Goal: Task Accomplishment & Management: Complete application form

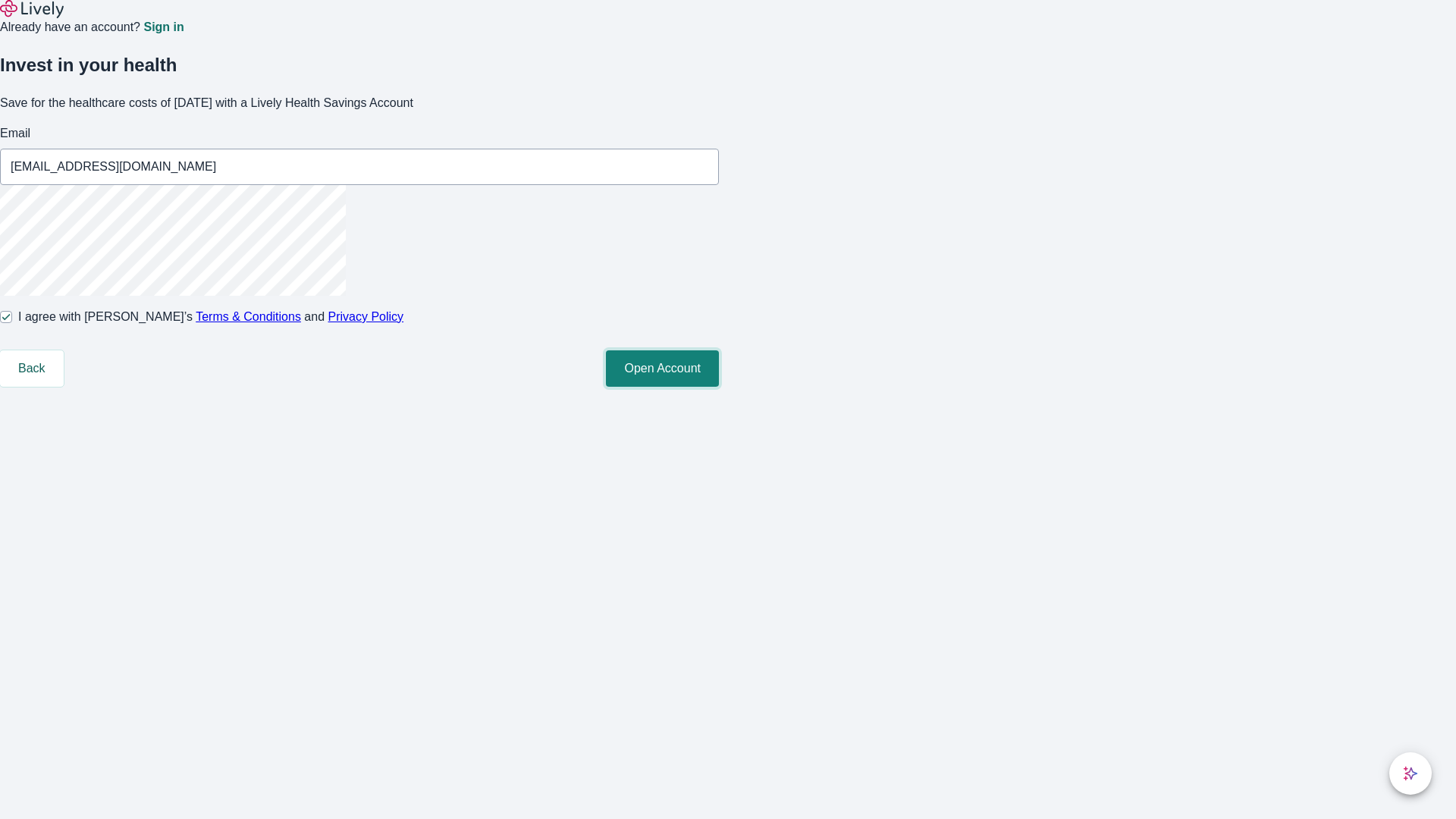
click at [719, 387] on button "Open Account" at bounding box center [662, 368] width 113 height 36
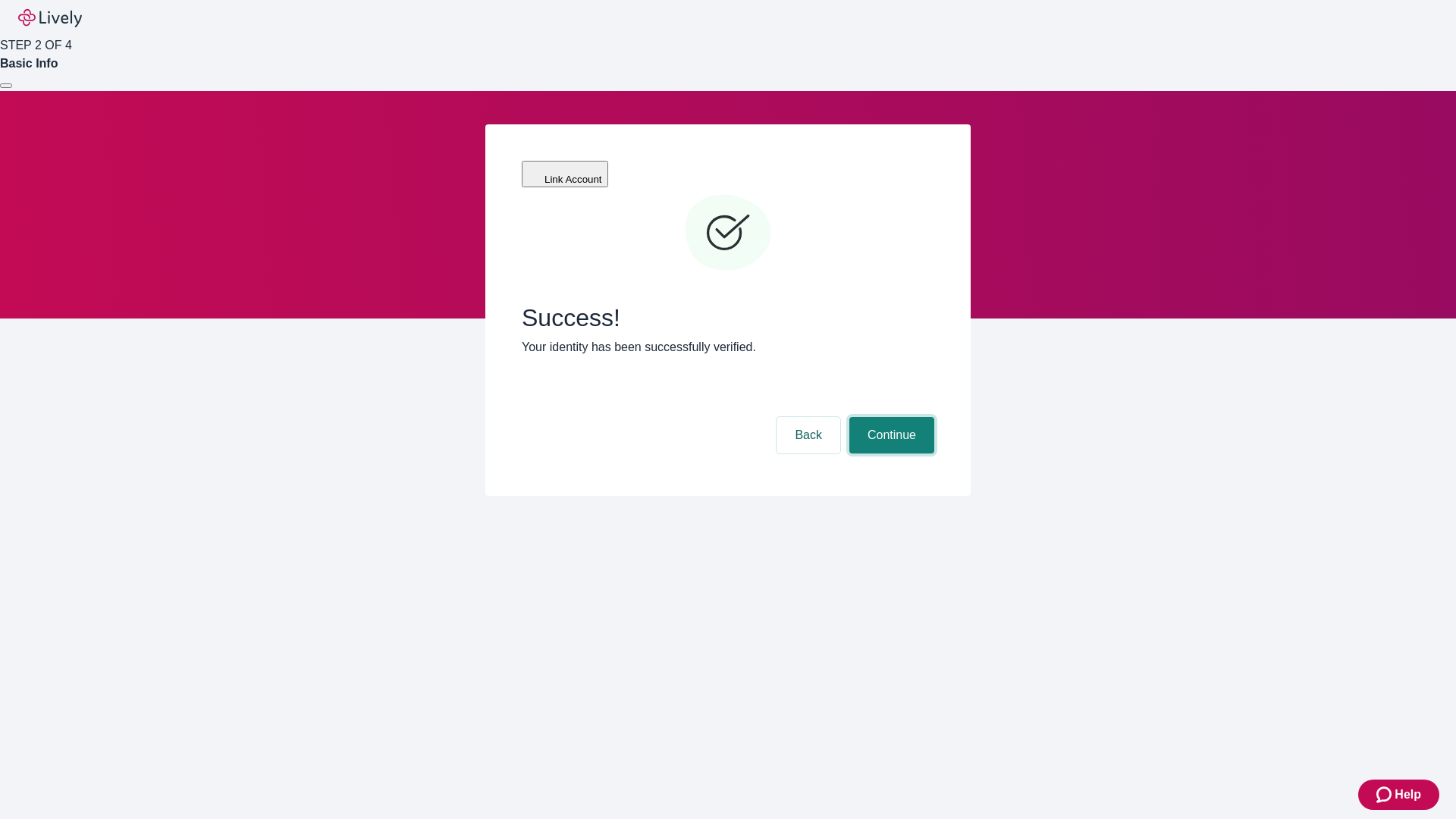
click at [890, 417] on button "Continue" at bounding box center [892, 435] width 85 height 36
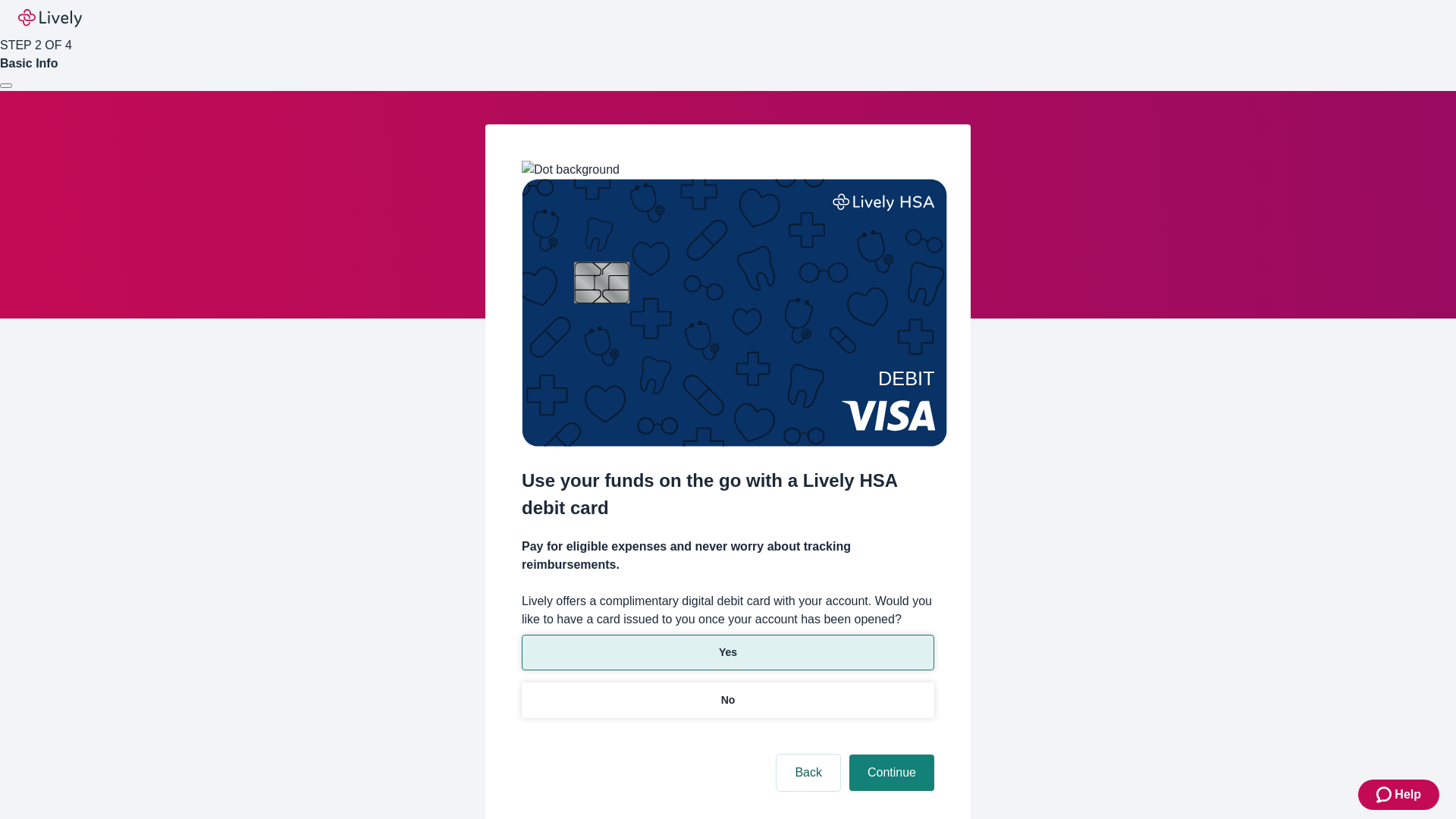
click at [728, 644] on p "Yes" at bounding box center [728, 652] width 18 height 16
click at [890, 755] on button "Continue" at bounding box center [892, 772] width 85 height 36
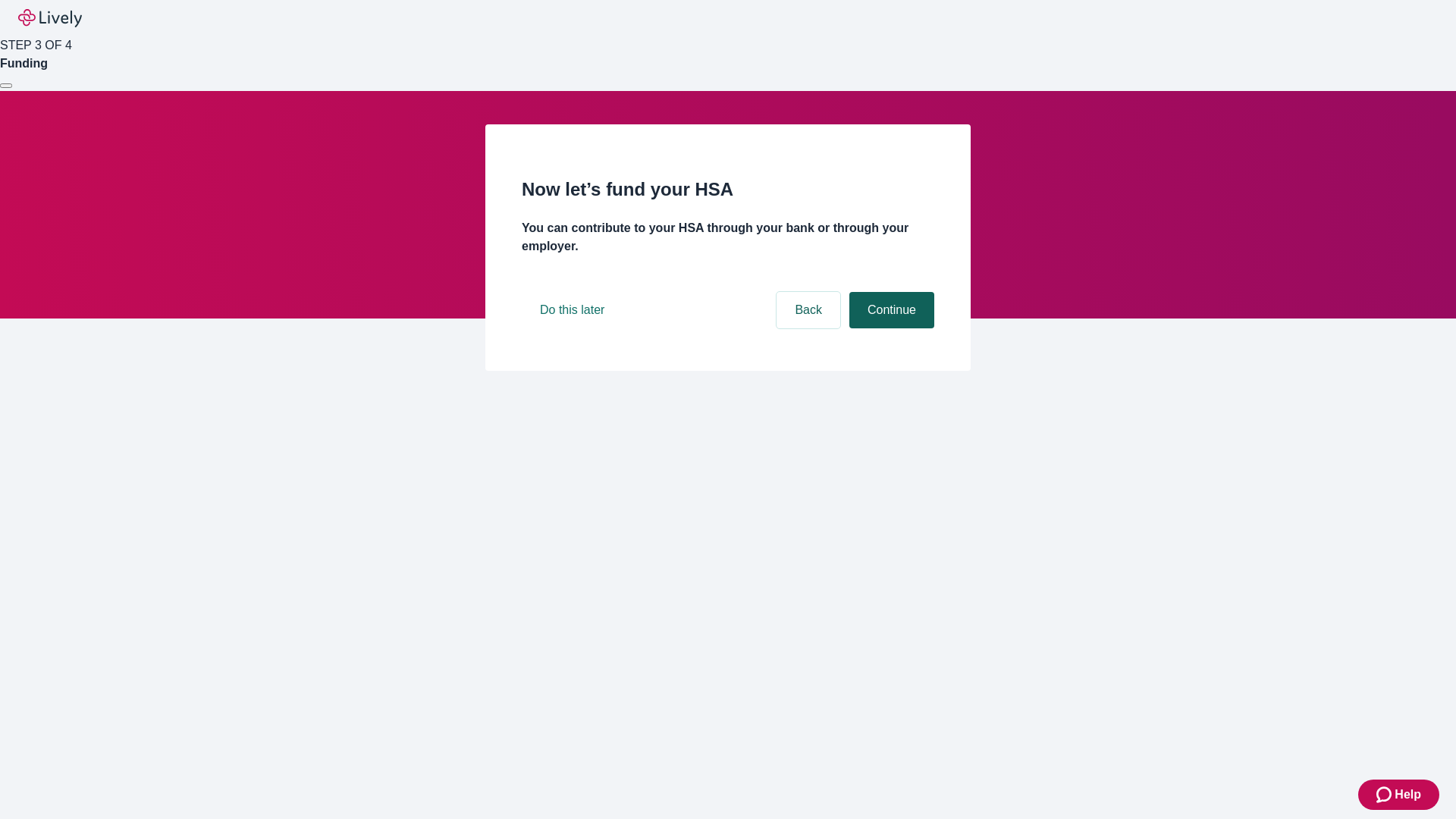
click at [890, 328] on button "Continue" at bounding box center [892, 310] width 85 height 36
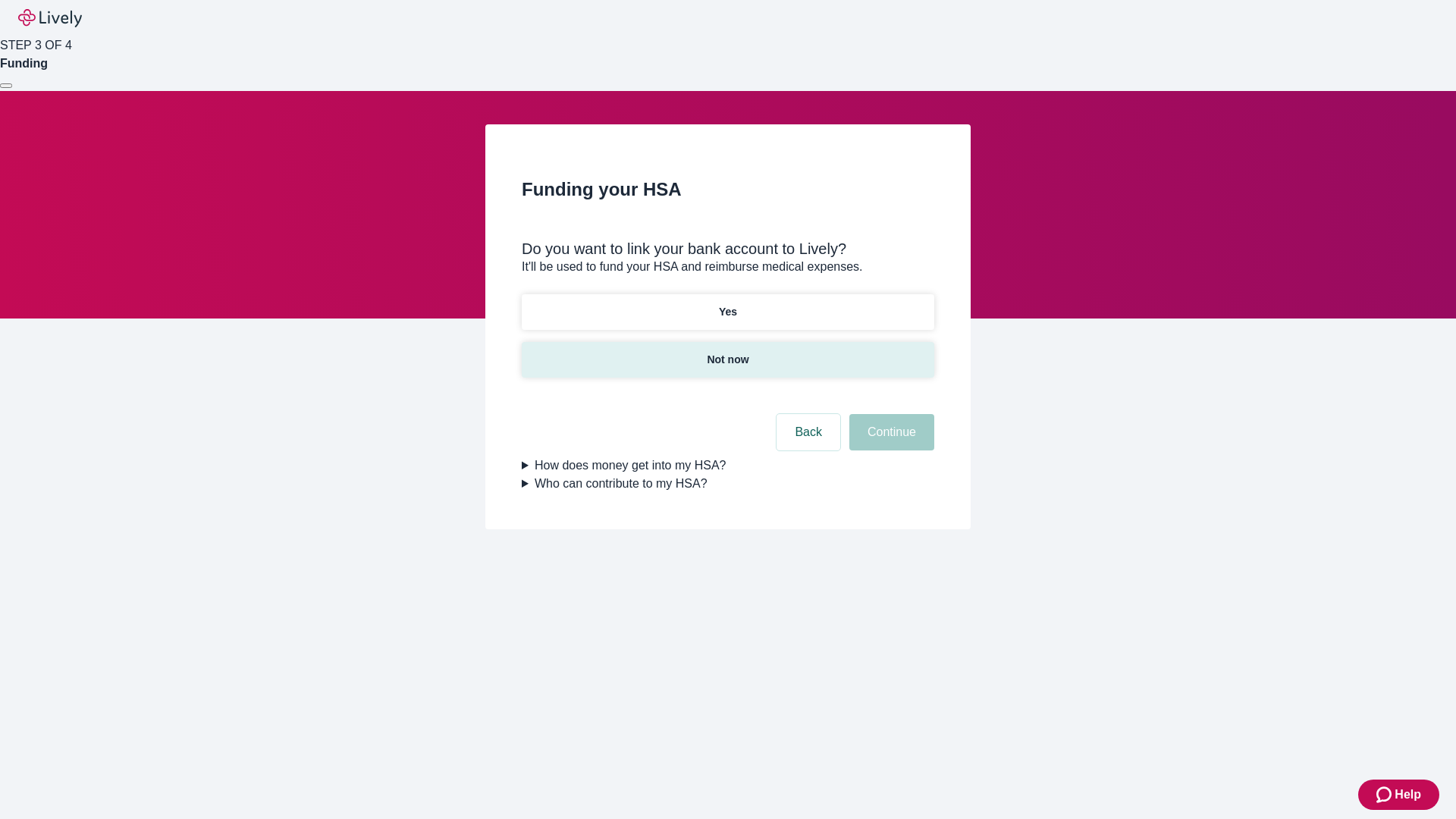
click at [728, 352] on p "Not now" at bounding box center [728, 360] width 42 height 16
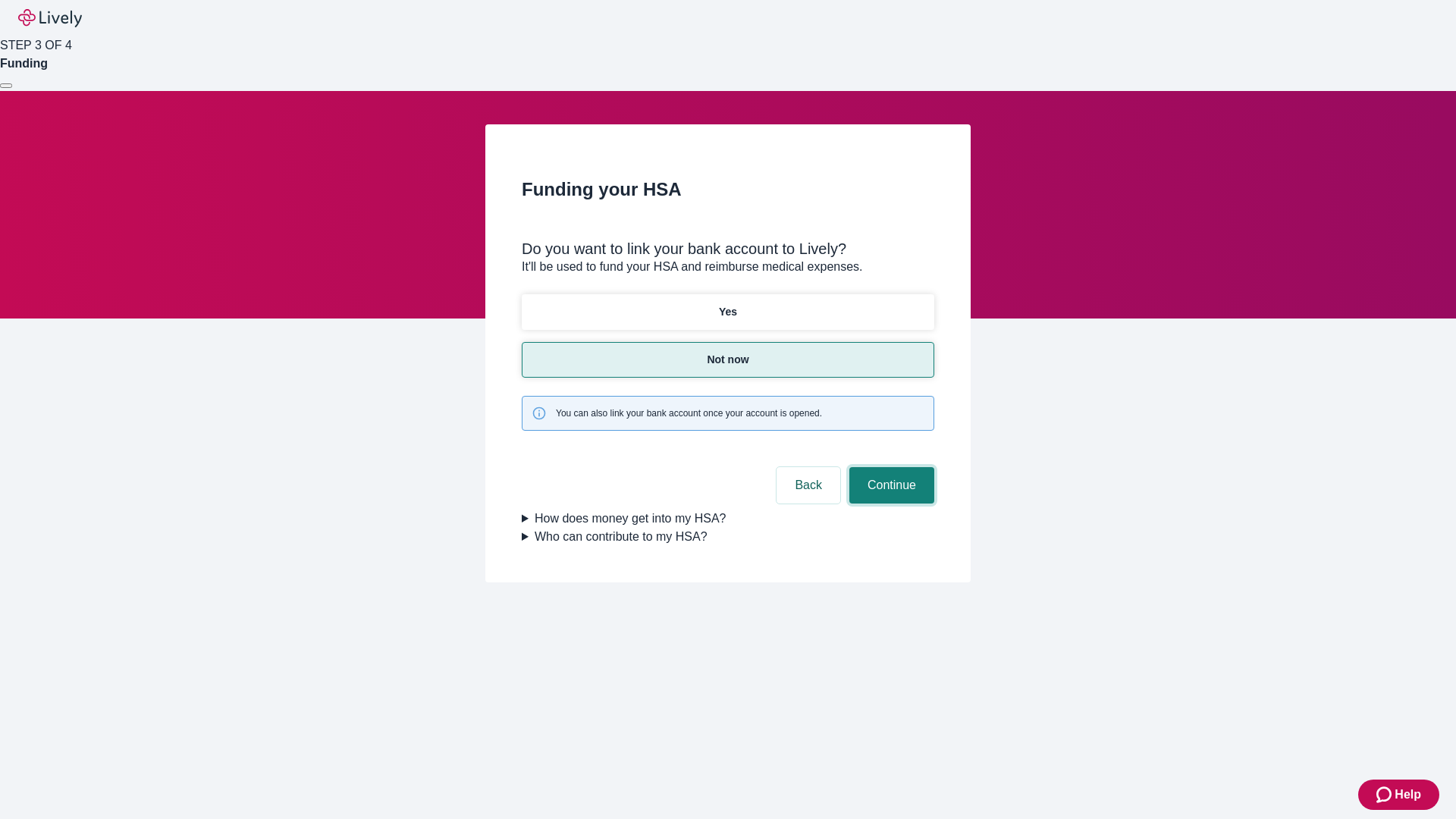
click at [890, 467] on button "Continue" at bounding box center [892, 485] width 85 height 36
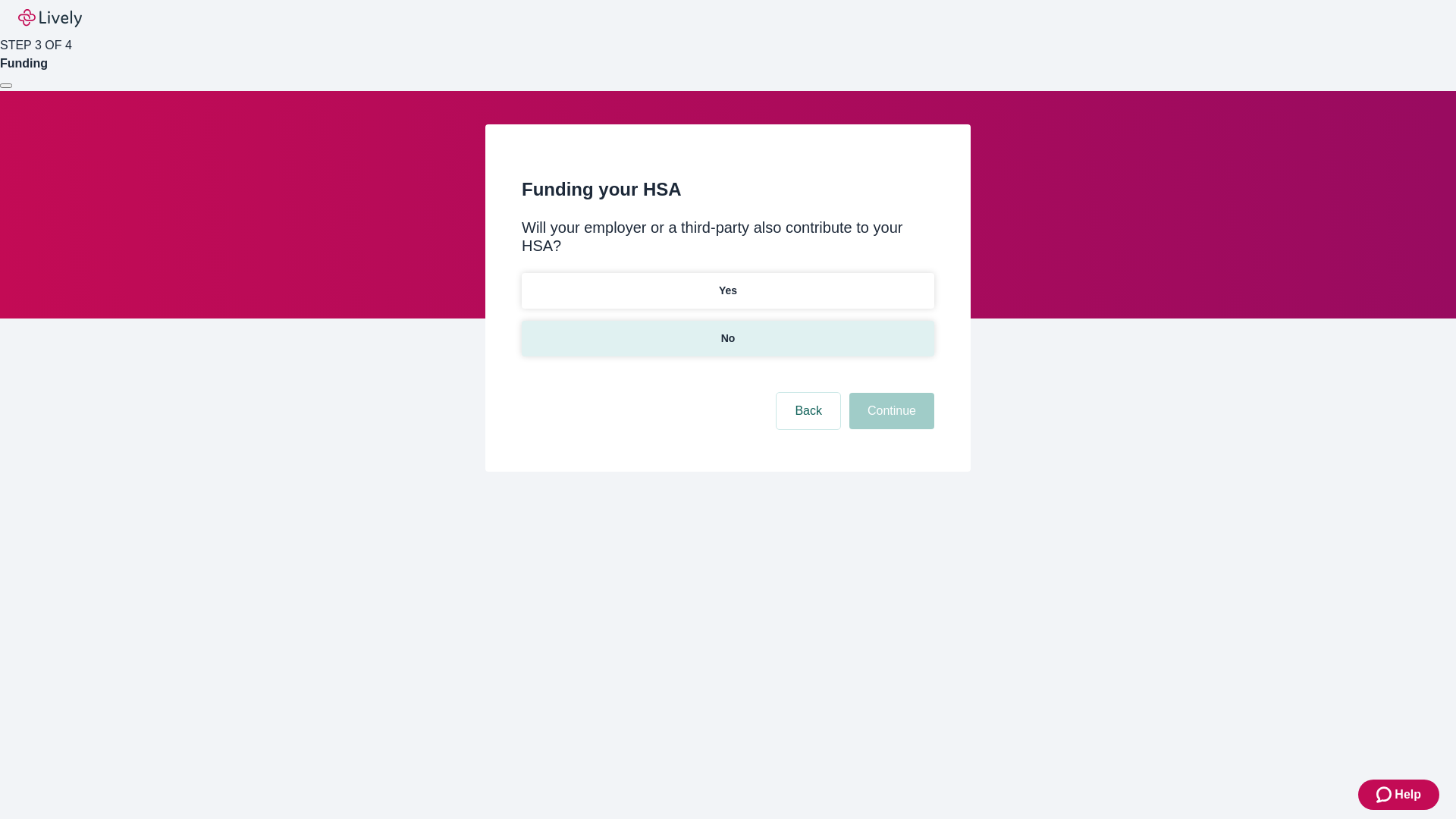
click at [728, 330] on p "No" at bounding box center [728, 339] width 14 height 16
click at [890, 393] on button "Continue" at bounding box center [892, 411] width 85 height 36
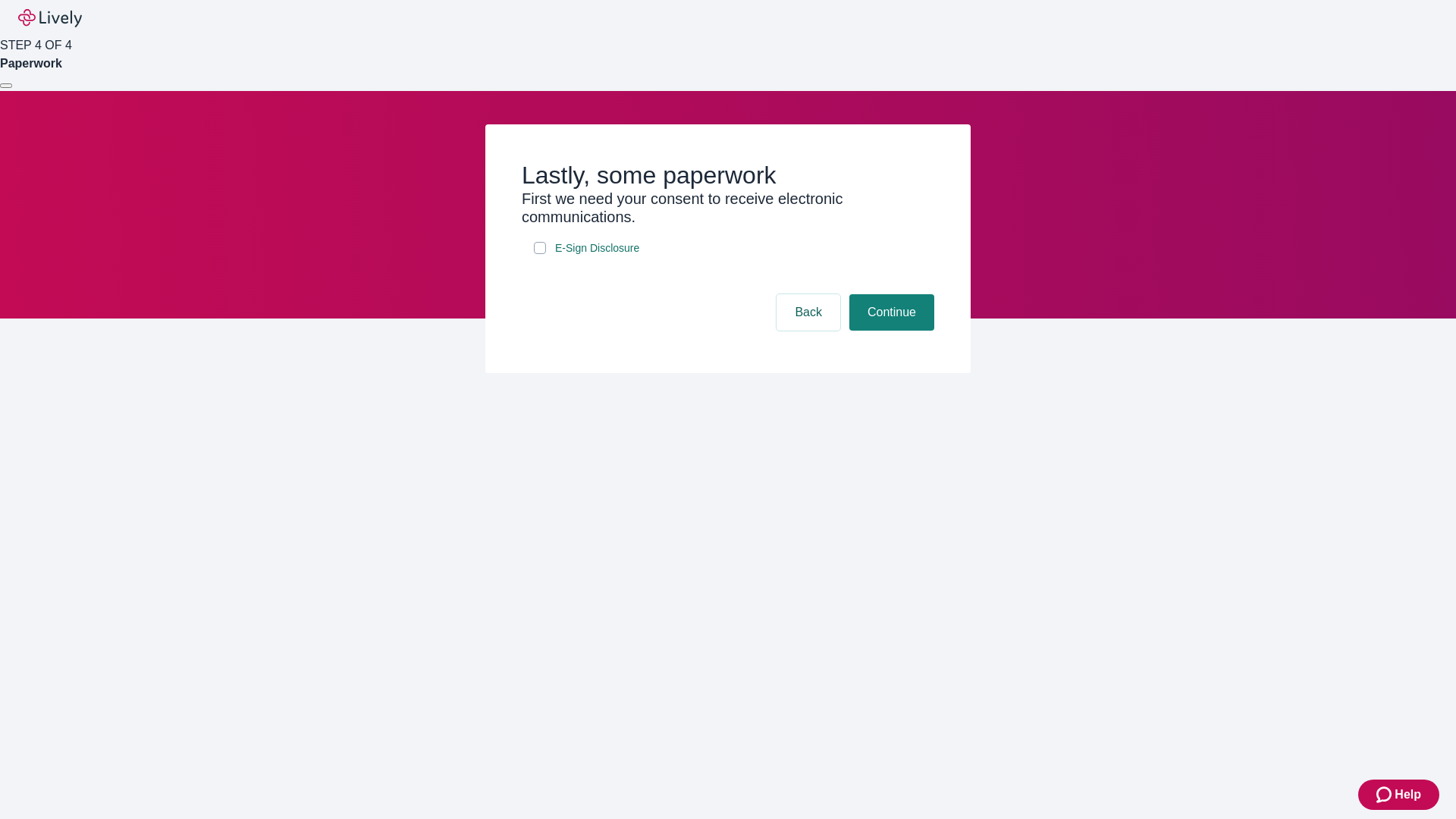
click at [540, 254] on input "E-Sign Disclosure" at bounding box center [539, 248] width 12 height 12
checkbox input "true"
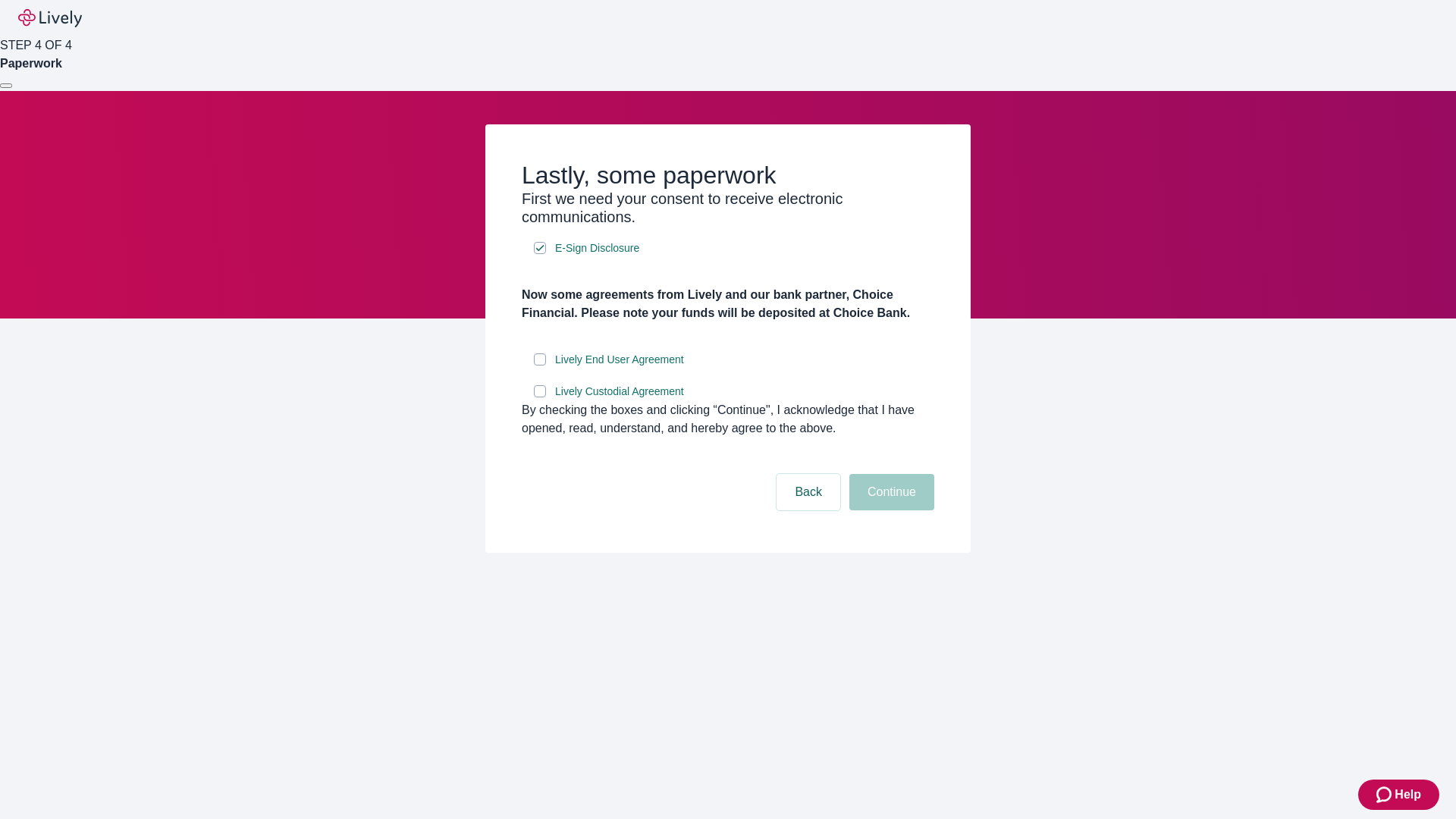
click at [540, 366] on input "Lively End User Agreement" at bounding box center [539, 359] width 12 height 12
checkbox input "true"
click at [540, 397] on input "Lively Custodial Agreement" at bounding box center [539, 391] width 12 height 12
checkbox input "true"
click at [890, 510] on button "Continue" at bounding box center [892, 492] width 85 height 36
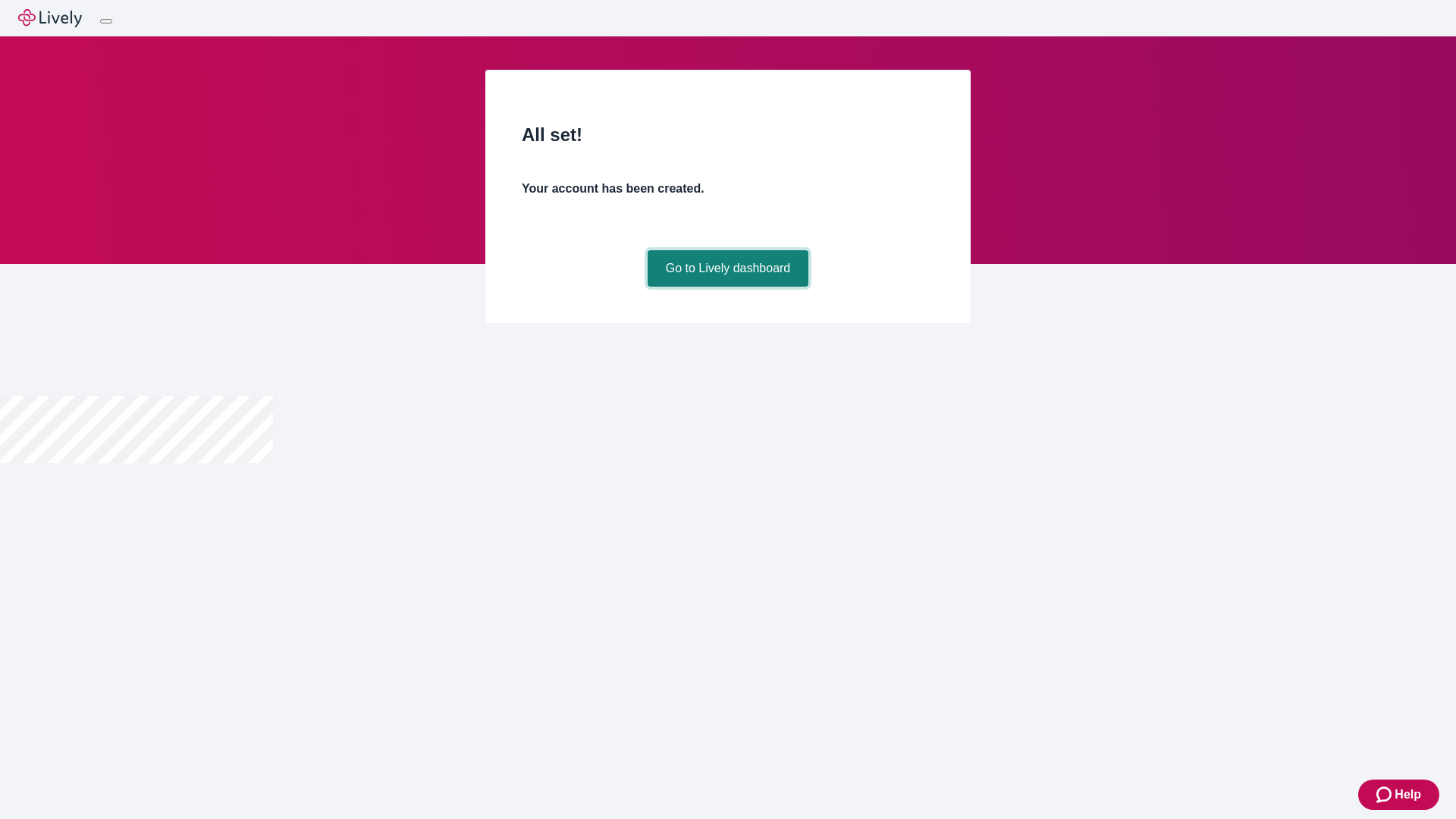
click at [728, 286] on link "Go to Lively dashboard" at bounding box center [728, 268] width 161 height 36
